Goal: Task Accomplishment & Management: Manage account settings

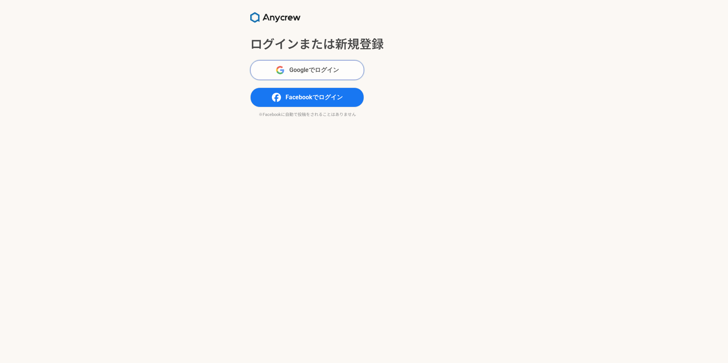
click at [314, 72] on span "Googleでログイン" at bounding box center [314, 70] width 50 height 9
click at [330, 94] on span "Facebookでログイン" at bounding box center [314, 97] width 57 height 9
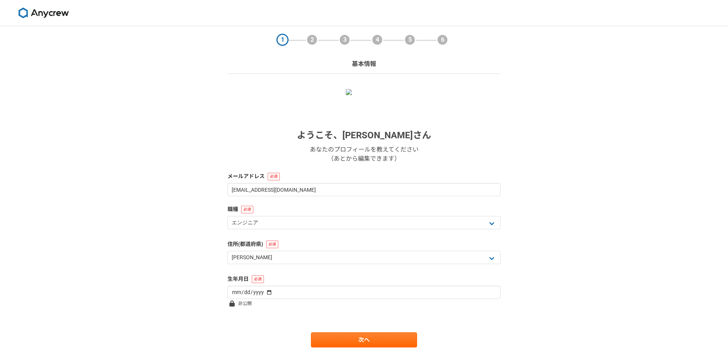
select select "13"
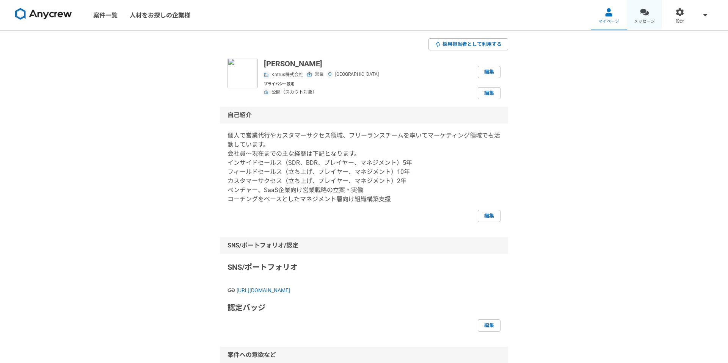
click at [646, 20] on span "メッセージ" at bounding box center [644, 22] width 21 height 6
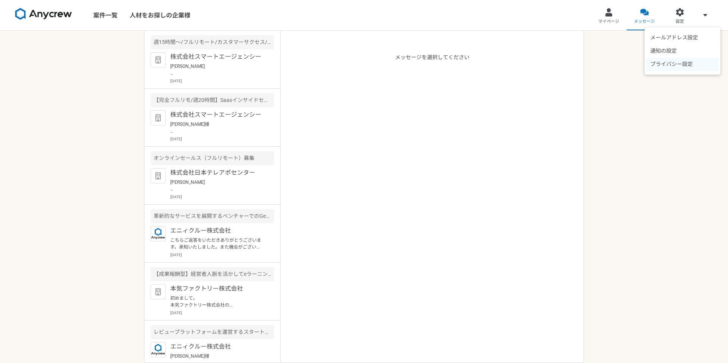
click at [684, 64] on li "プライバシー設定" at bounding box center [682, 64] width 72 height 13
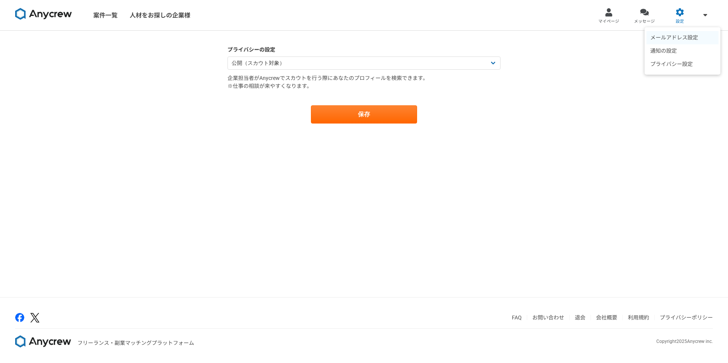
click at [691, 38] on li "メールアドレス設定" at bounding box center [682, 37] width 72 height 13
